Goal: Information Seeking & Learning: Learn about a topic

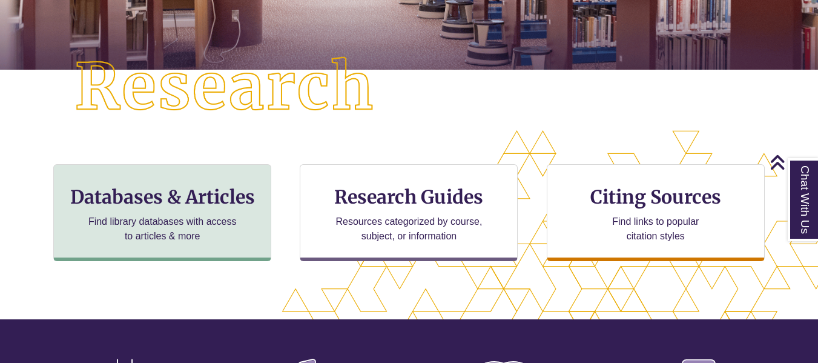
scroll to position [303, 0]
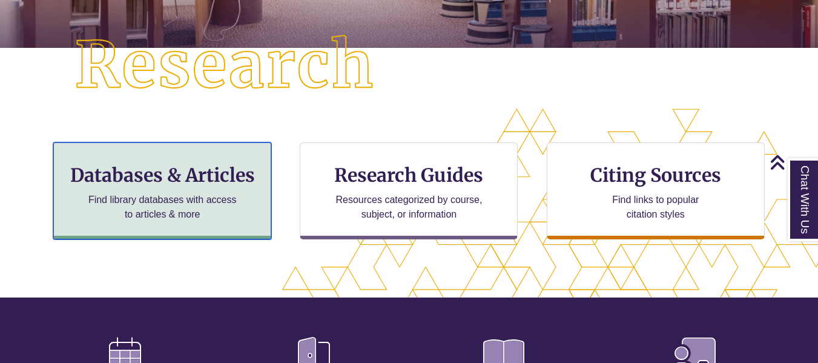
click at [197, 204] on p "Find library databases with access to articles & more" at bounding box center [163, 206] width 158 height 29
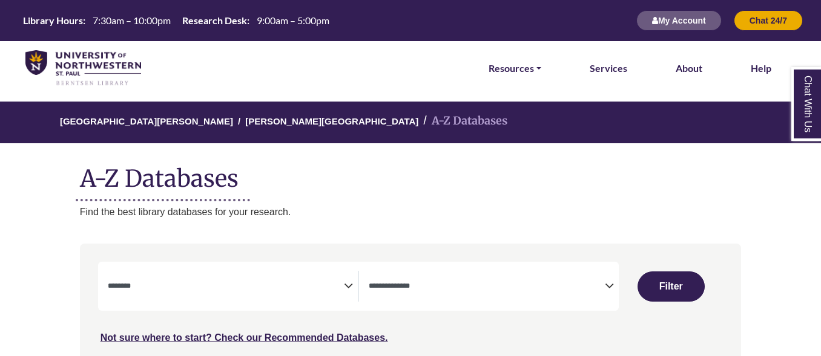
select select "Database Subject Filter"
select select "Database Types Filter"
select select "Database Subject Filter"
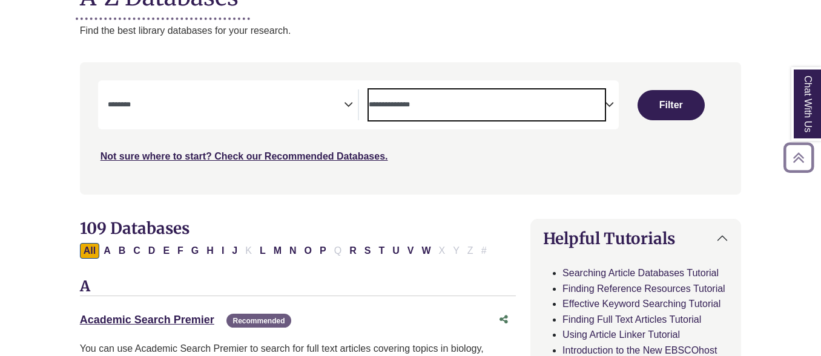
click at [406, 119] on span "Search filters" at bounding box center [487, 105] width 236 height 31
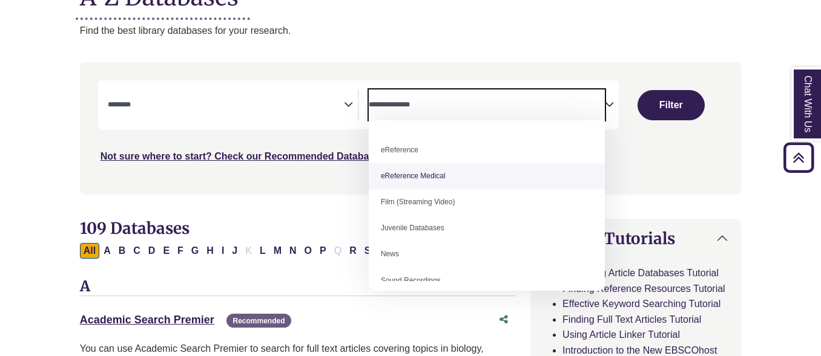
scroll to position [24, 0]
select select "*****"
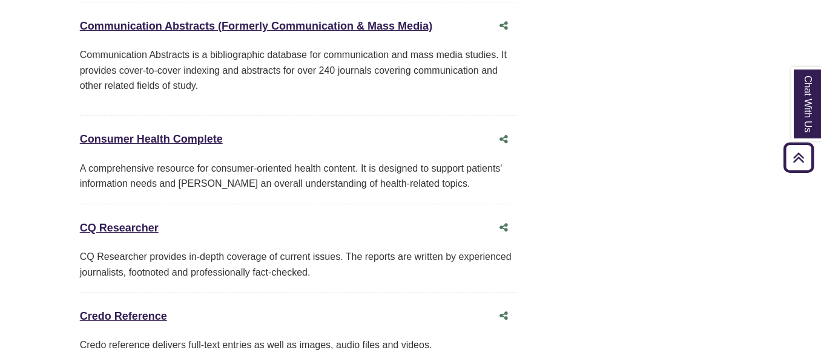
scroll to position [2966, 0]
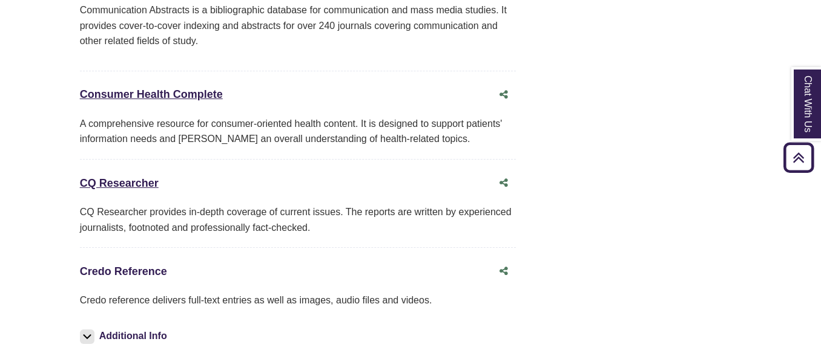
click at [103, 266] on link "Credo Reference This link opens in a new window" at bounding box center [123, 272] width 87 height 12
